Goal: Information Seeking & Learning: Learn about a topic

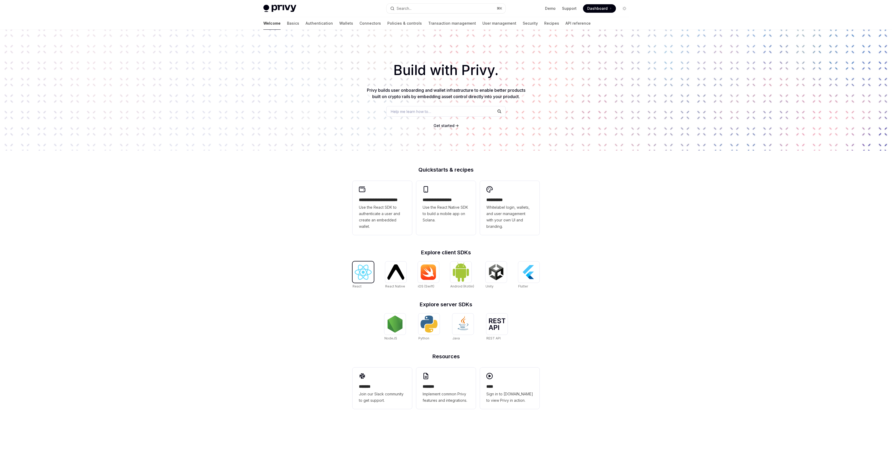
click at [361, 275] on img at bounding box center [362, 272] width 17 height 15
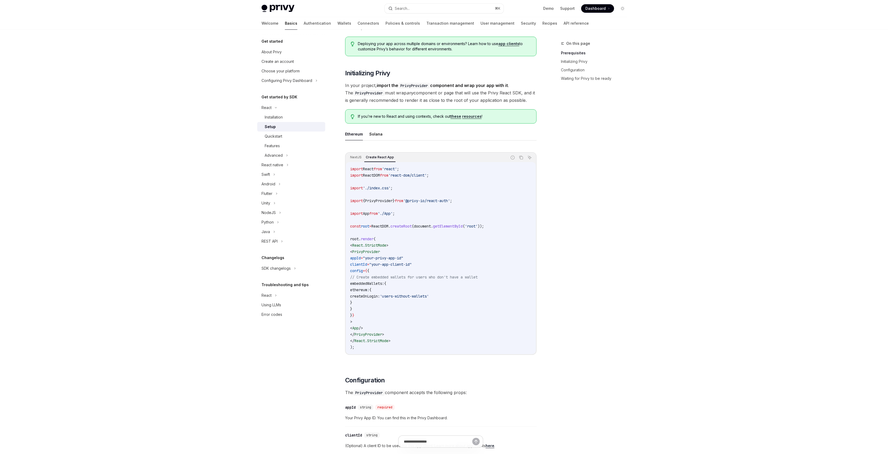
scroll to position [64, 0]
drag, startPoint x: 376, startPoint y: 255, endPoint x: 469, endPoint y: 285, distance: 97.9
click at [467, 284] on code "import React from 'react' ; import ReactDOM from 'react-dom/client' ; import '.…" at bounding box center [440, 257] width 181 height 185
click at [469, 285] on code "import React from 'react' ; import ReactDOM from 'react-dom/client' ; import '.…" at bounding box center [440, 257] width 181 height 185
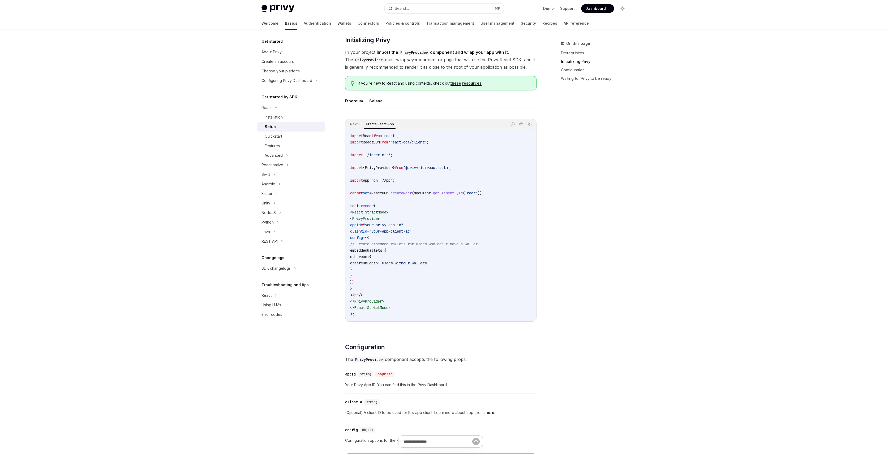
scroll to position [97, 0]
click at [400, 267] on code "import React from 'react' ; import ReactDOM from 'react-dom/client' ; import '.…" at bounding box center [440, 224] width 181 height 185
click at [433, 297] on code "import React from 'react' ; import ReactDOM from 'react-dom/client' ; import '.…" at bounding box center [440, 224] width 181 height 185
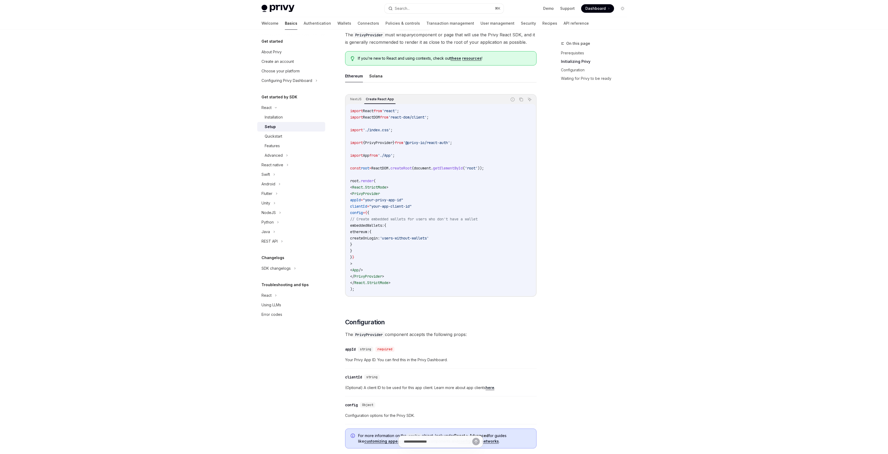
scroll to position [123, 0]
drag, startPoint x: 374, startPoint y: 238, endPoint x: 469, endPoint y: 238, distance: 94.7
click at [469, 238] on code "import React from 'react' ; import ReactDOM from 'react-dom/client' ; import '.…" at bounding box center [440, 198] width 181 height 185
click at [600, 228] on div "On this page Prerequisites Initializing Privy Configuration Waiting for Privy t…" at bounding box center [590, 247] width 81 height 414
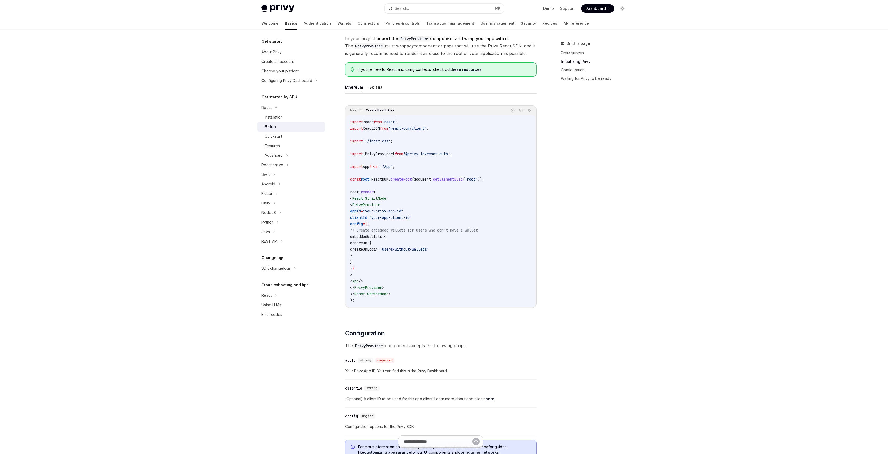
scroll to position [111, 0]
click at [596, 265] on div "On this page Prerequisites Initializing Privy Configuration Waiting for Privy t…" at bounding box center [590, 247] width 81 height 414
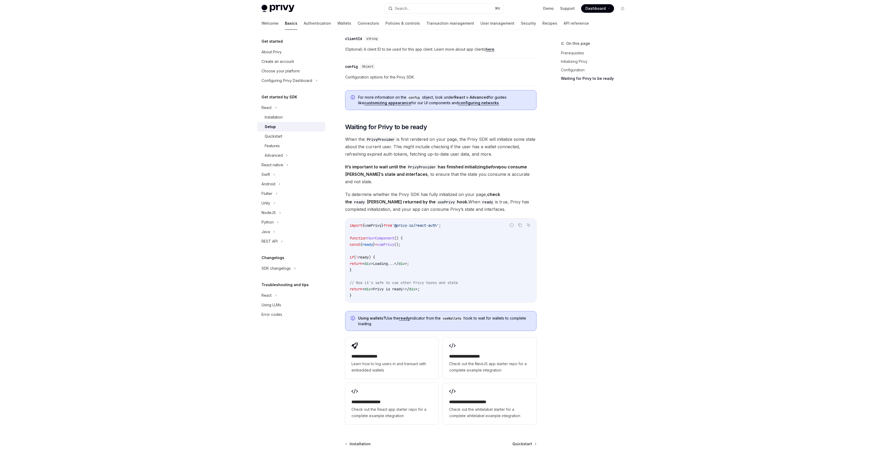
scroll to position [510, 0]
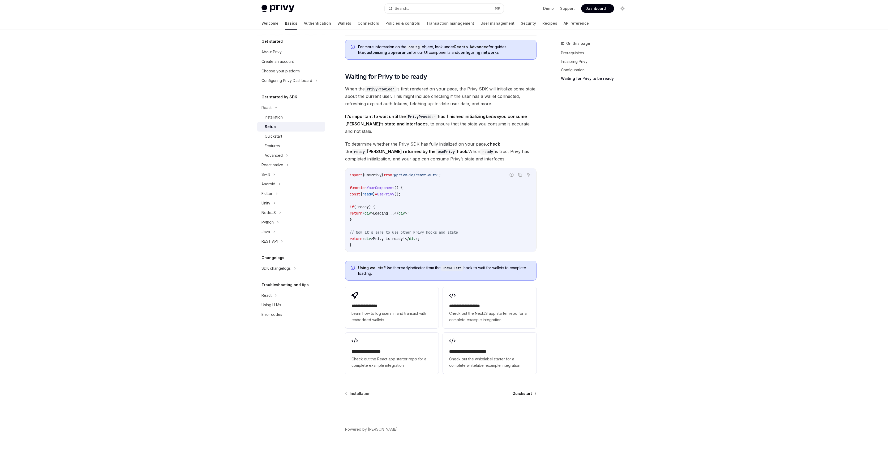
click at [526, 391] on span "Quickstart" at bounding box center [522, 393] width 20 height 5
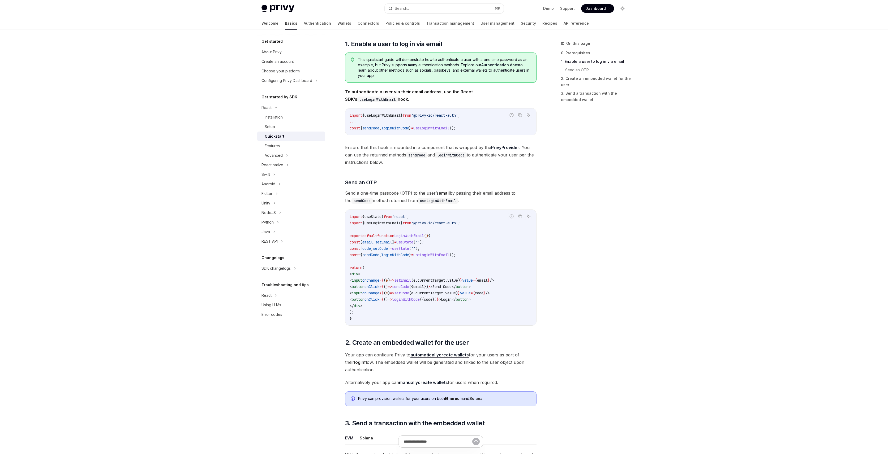
scroll to position [324, 0]
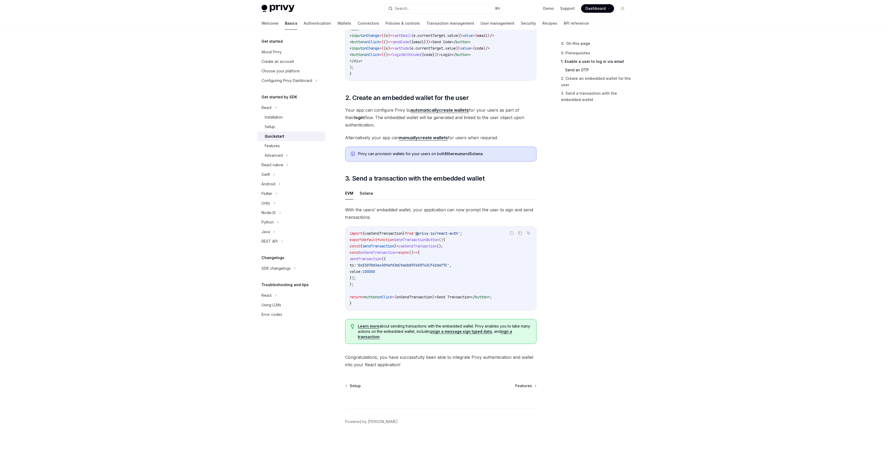
click at [381, 258] on span "sendTransaction" at bounding box center [365, 259] width 32 height 5
click at [644, 221] on div "Privy Docs home page Search... ⌘ K Demo Support Dashboard Dashboard Search... N…" at bounding box center [444, 66] width 888 height 776
click at [524, 387] on span "Features" at bounding box center [523, 385] width 17 height 5
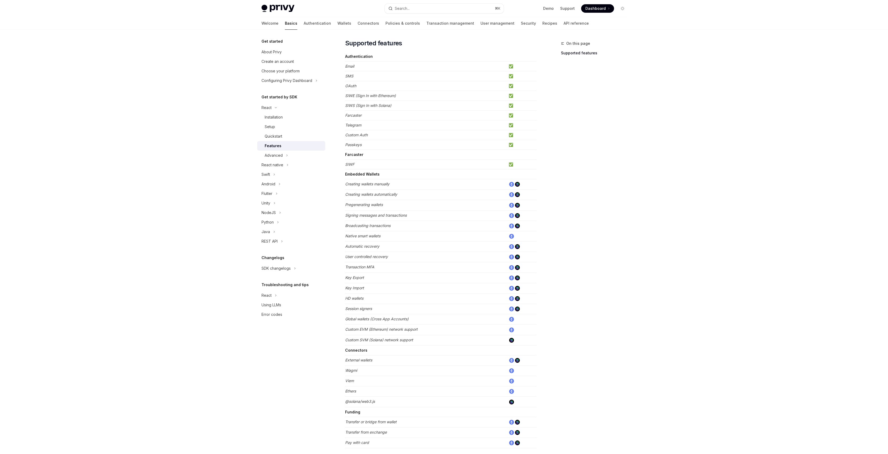
scroll to position [117, 0]
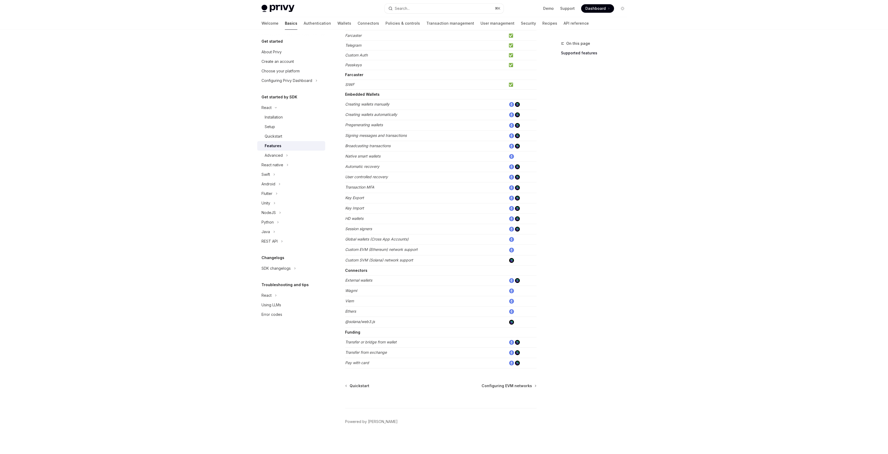
click at [605, 199] on div "On this page Supported features" at bounding box center [590, 247] width 81 height 414
click at [286, 152] on icon at bounding box center [287, 155] width 2 height 6
type textarea "*"
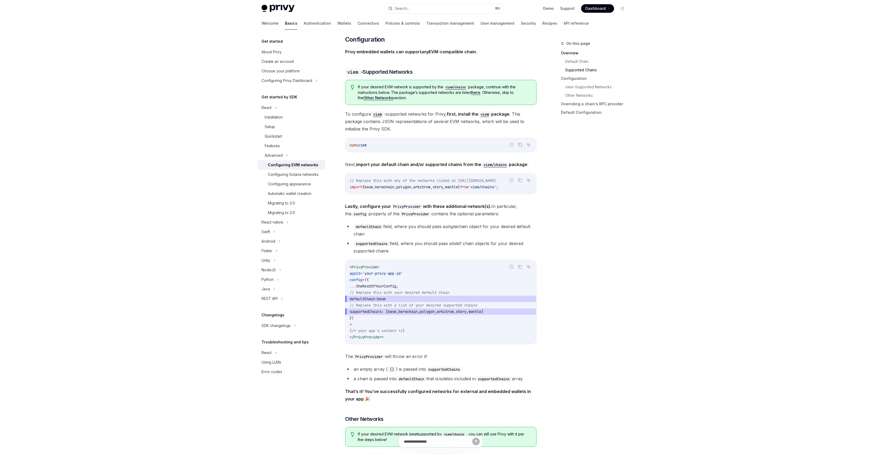
scroll to position [367, 0]
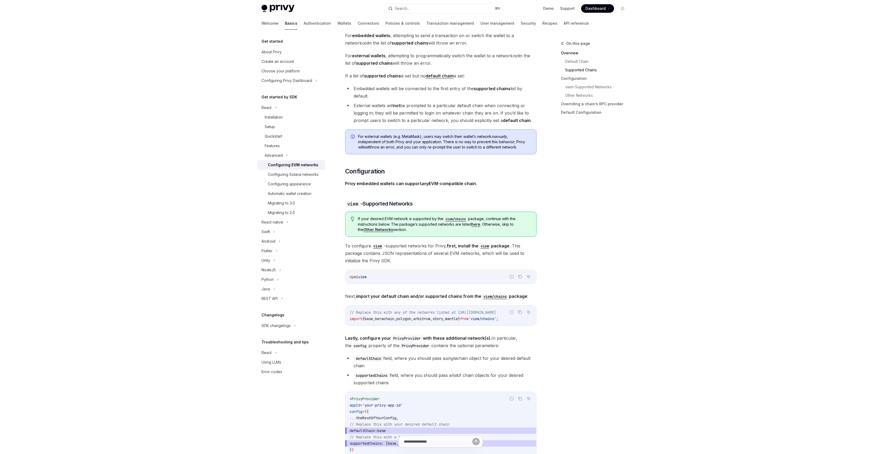
click at [284, 6] on img at bounding box center [277, 8] width 33 height 7
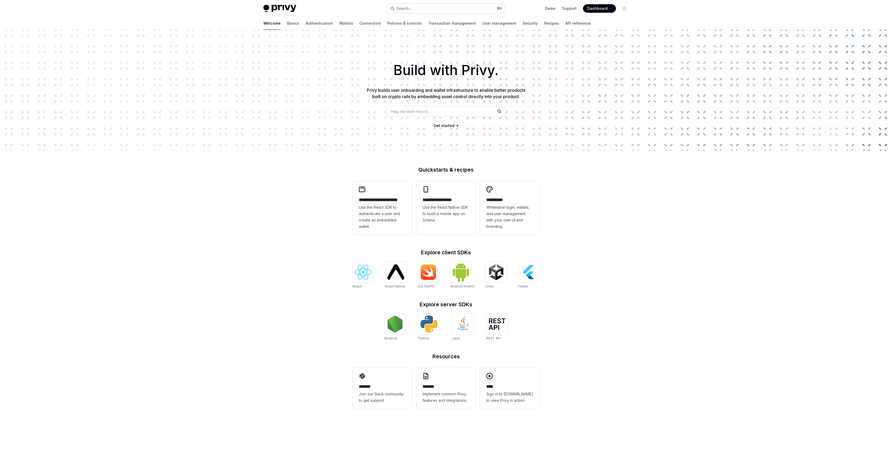
click at [426, 9] on button "Search... ⌘ K" at bounding box center [445, 9] width 119 height 10
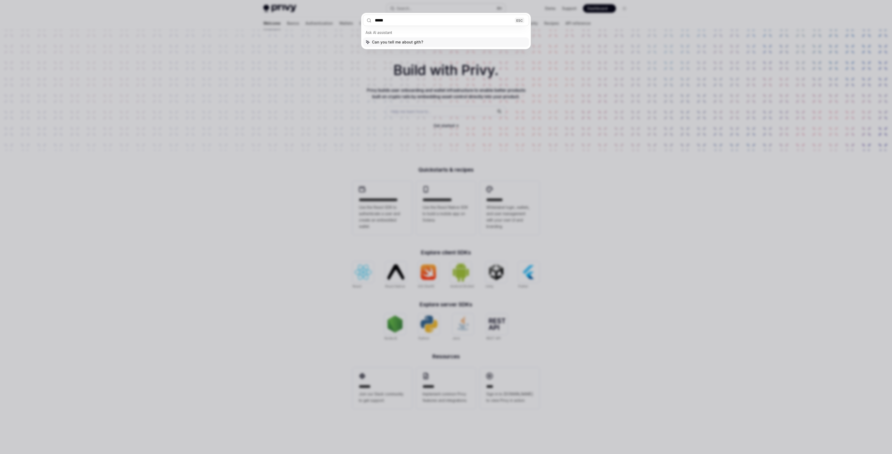
type input "******"
type textarea "*"
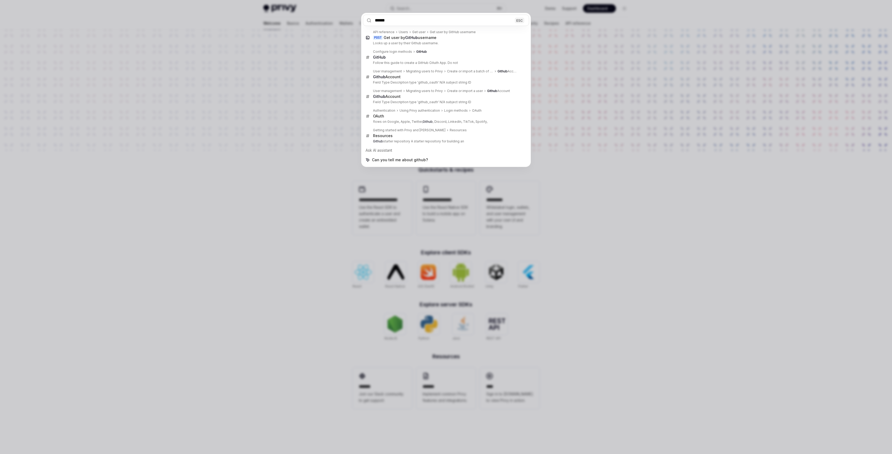
type input "******"
click at [289, 209] on div "****** ESC API reference Users Get user Get user by GitHub username POST Get us…" at bounding box center [446, 227] width 892 height 454
